Goal: Task Accomplishment & Management: Use online tool/utility

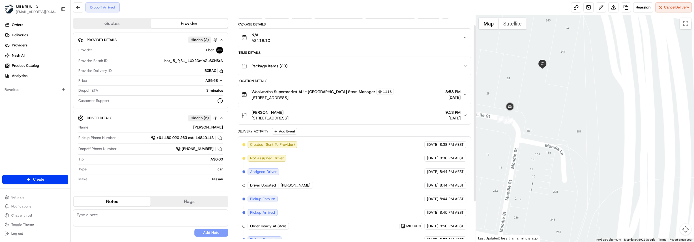
scroll to position [64, 0]
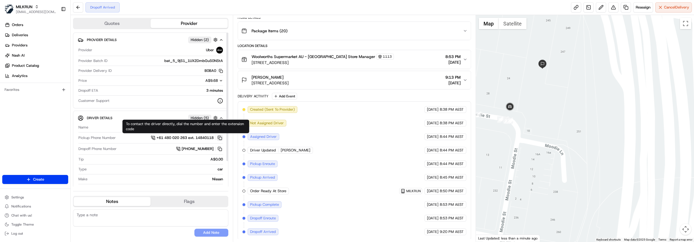
click at [221, 138] on button at bounding box center [220, 138] width 6 height 6
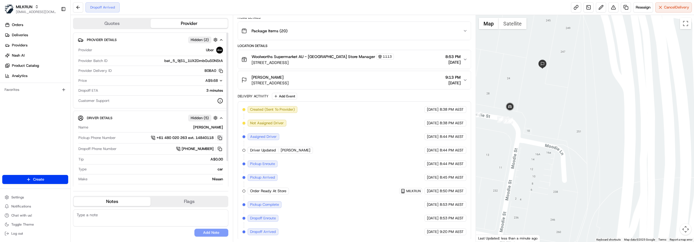
click at [221, 138] on button at bounding box center [220, 138] width 6 height 6
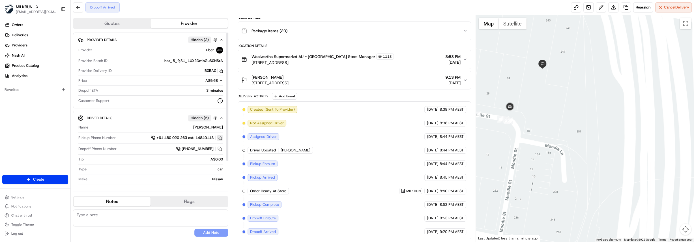
click at [221, 138] on button at bounding box center [220, 138] width 6 height 6
click at [220, 138] on button at bounding box center [220, 138] width 6 height 6
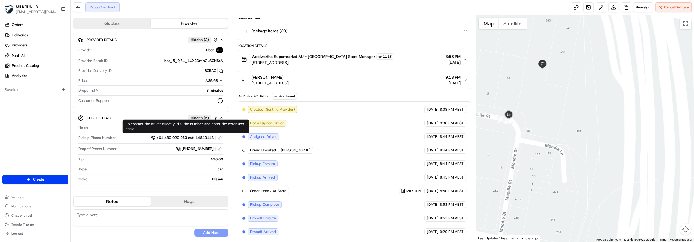
click at [423, 83] on div "Giovanna Edwards Unit 27/20 Moodie St, Cammeray, NSW 2062, AU 9:13 PM 17/08/2025" at bounding box center [352, 79] width 222 height 11
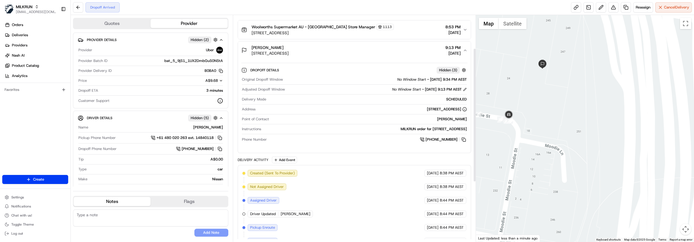
scroll to position [54, 0]
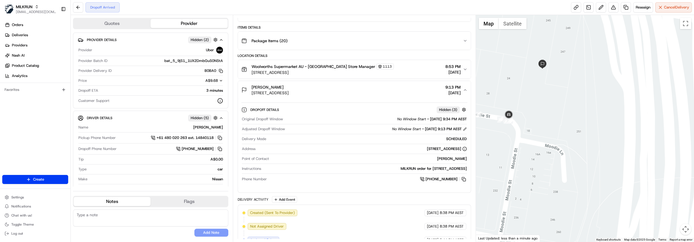
click at [368, 99] on div "Dropoff Details Hidden ( 3 ) Original Dropoff Window No Window Start - 17/08/20…" at bounding box center [354, 143] width 233 height 89
click at [368, 93] on div "Giovanna Edwards Unit 27/20 Moodie St, Cammeray, NSW 2062, AU 9:13 PM 17/08/2025" at bounding box center [352, 89] width 222 height 11
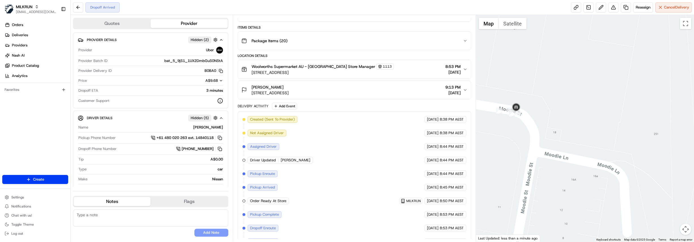
scroll to position [64, 0]
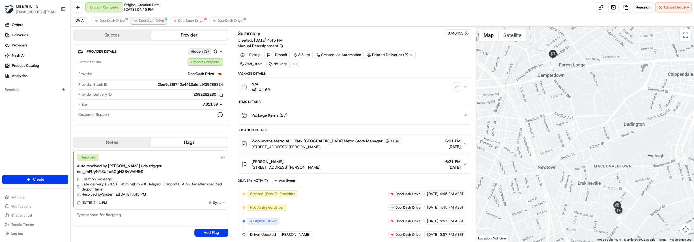
click at [153, 23] on span "DoorDash Drive" at bounding box center [151, 20] width 25 height 5
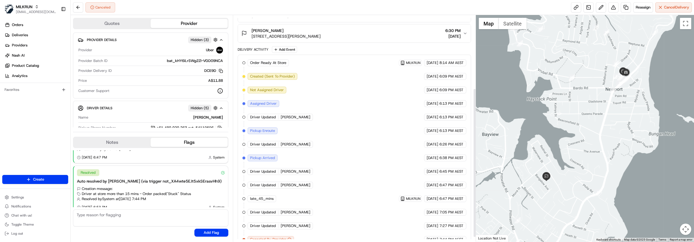
scroll to position [118, 0]
